Goal: Task Accomplishment & Management: Manage account settings

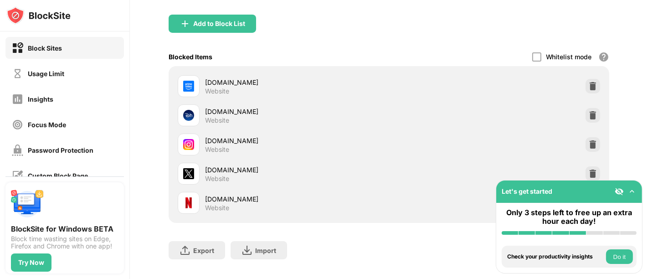
scroll to position [101, 0]
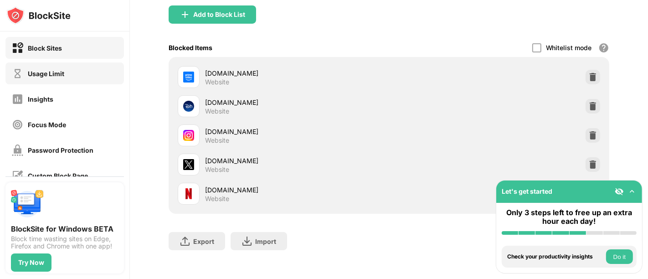
click at [53, 76] on div "Usage Limit" at bounding box center [46, 74] width 36 height 8
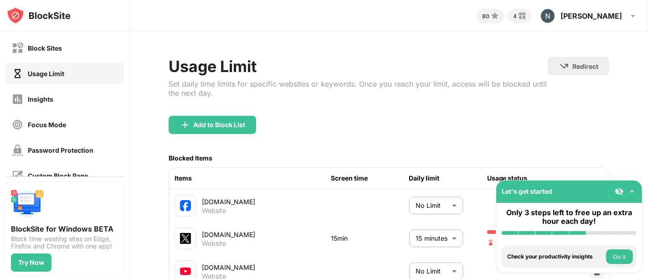
scroll to position [110, 15]
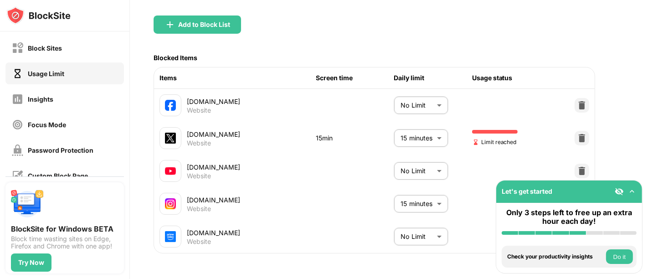
click at [418, 129] on body "Block Sites Usage Limit Insights Focus Mode Password Protection Custom Block Pa…" at bounding box center [324, 139] width 648 height 279
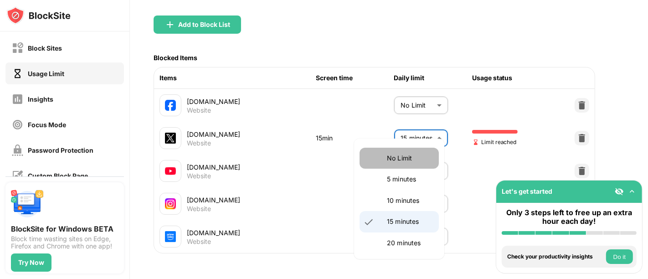
click at [406, 161] on p "No Limit" at bounding box center [410, 158] width 46 height 10
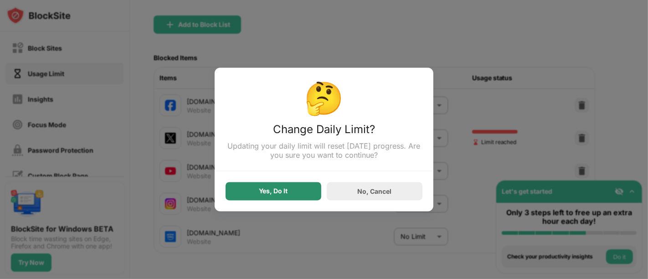
click at [312, 188] on div "Yes, Do It" at bounding box center [274, 191] width 96 height 18
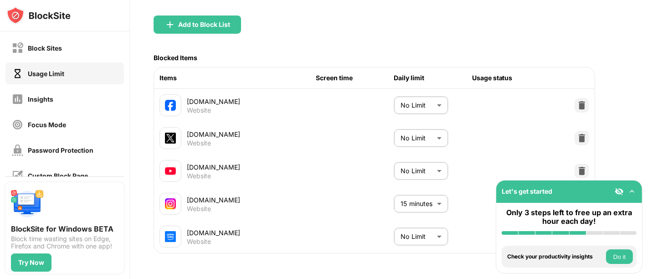
click at [425, 119] on body "Block Sites Usage Limit Insights Focus Mode Password Protection Custom Block Pa…" at bounding box center [324, 139] width 648 height 279
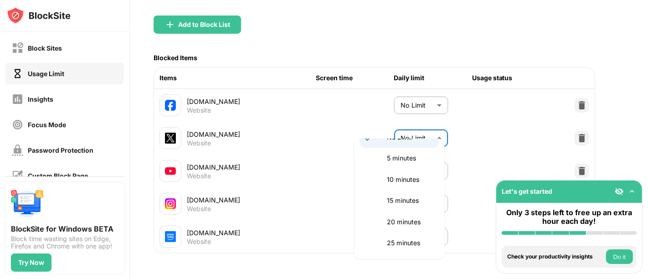
scroll to position [0, 0]
click at [407, 180] on p "5 minutes" at bounding box center [410, 179] width 46 height 10
type input "*"
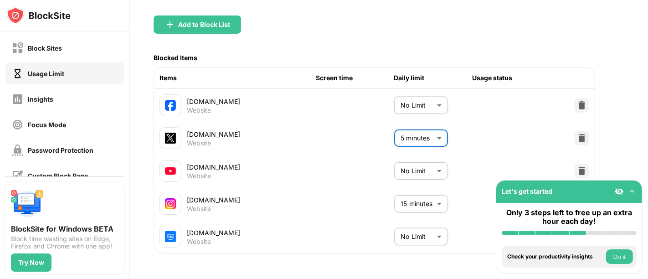
scroll to position [0, 15]
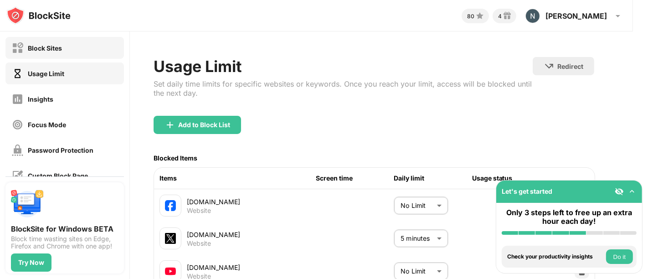
click at [55, 49] on div "Block Sites" at bounding box center [45, 48] width 34 height 8
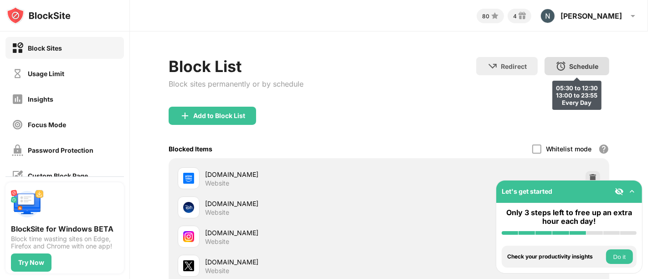
click at [570, 62] on div "Schedule" at bounding box center [583, 66] width 29 height 8
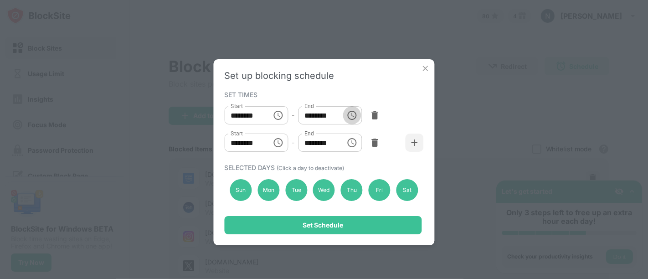
click at [351, 117] on icon "Choose time, selected time is 12:30 PM" at bounding box center [351, 115] width 11 height 11
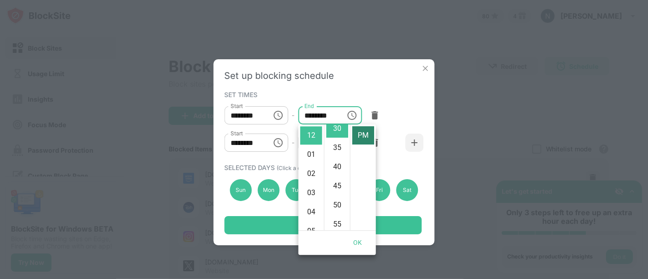
scroll to position [0, 0]
click at [361, 135] on li "AM" at bounding box center [363, 135] width 22 height 18
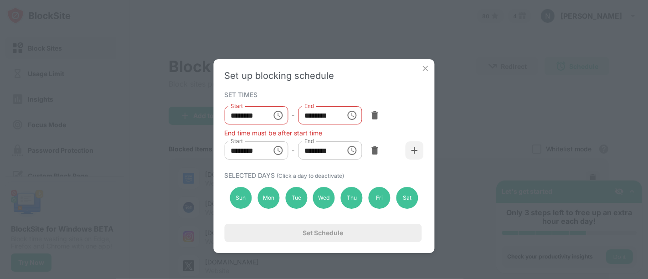
click at [350, 115] on icon "Choose time, selected time is 12:30 AM" at bounding box center [351, 115] width 11 height 11
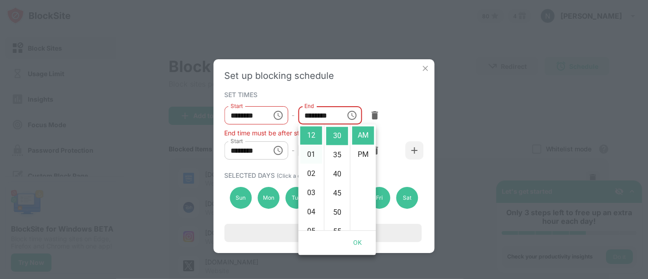
scroll to position [211, 0]
click at [310, 135] on li "11" at bounding box center [311, 135] width 22 height 18
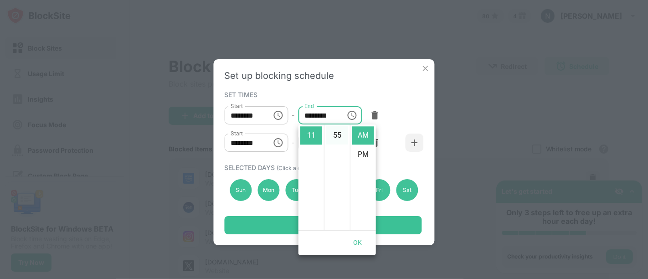
click at [337, 134] on li "55" at bounding box center [337, 135] width 22 height 18
type input "********"
click at [360, 240] on button "OK" at bounding box center [357, 242] width 29 height 17
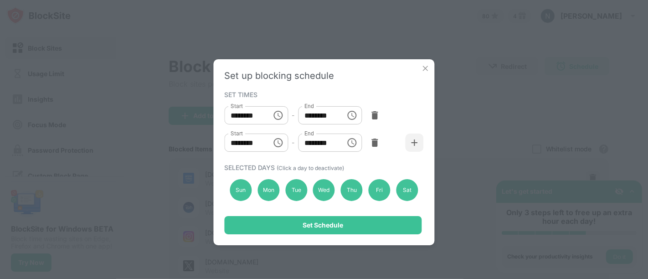
click at [278, 141] on icon "Choose time, selected time is 1:00 PM" at bounding box center [277, 142] width 11 height 11
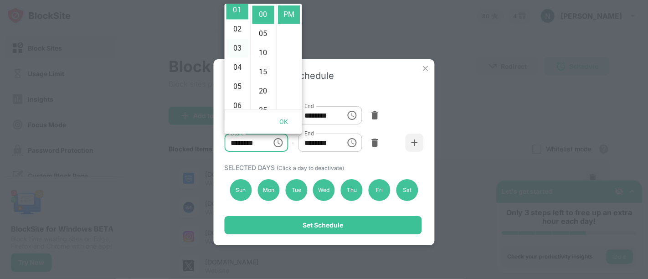
scroll to position [0, 0]
click at [237, 20] on li "12" at bounding box center [237, 14] width 22 height 18
type input "********"
click at [288, 31] on li "PM" at bounding box center [289, 34] width 22 height 18
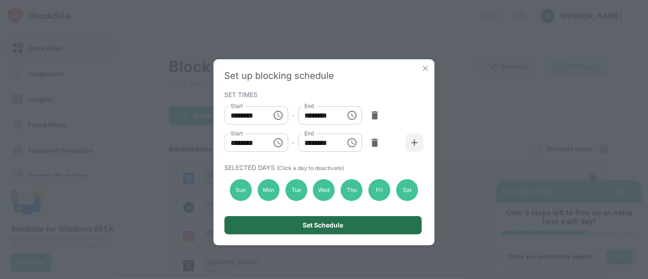
click at [336, 227] on div "Set Schedule" at bounding box center [323, 224] width 41 height 7
